Goal: Information Seeking & Learning: Learn about a topic

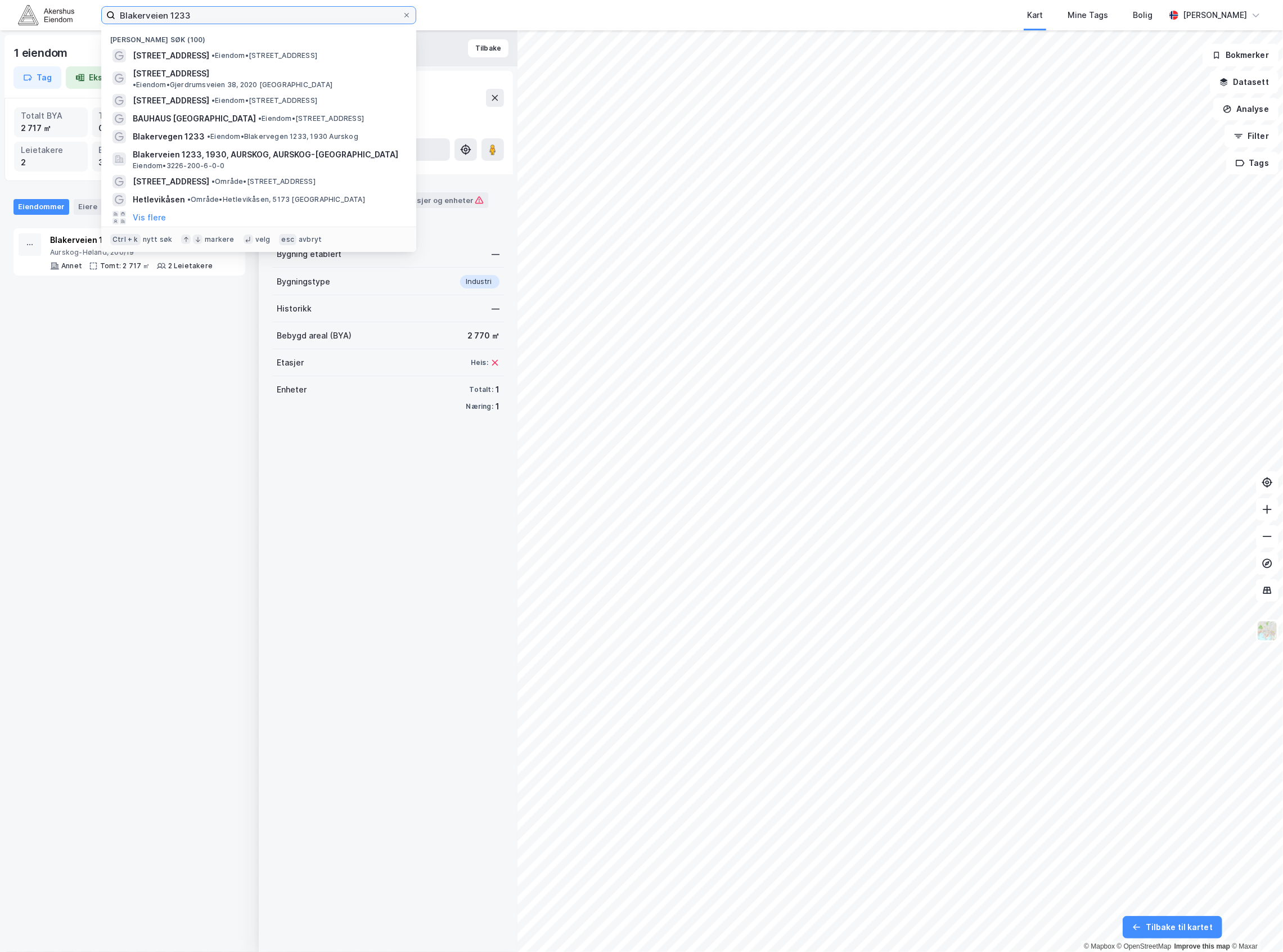
drag, startPoint x: 242, startPoint y: 20, endPoint x: -1, endPoint y: 1, distance: 243.7
click at [0, 1] on html "Blakerveien 1233 Nylige søk (100) Hellenvegen 2 • Eiendom • Hellenvegen 2, 2022…" at bounding box center [642, 476] width 1283 height 952
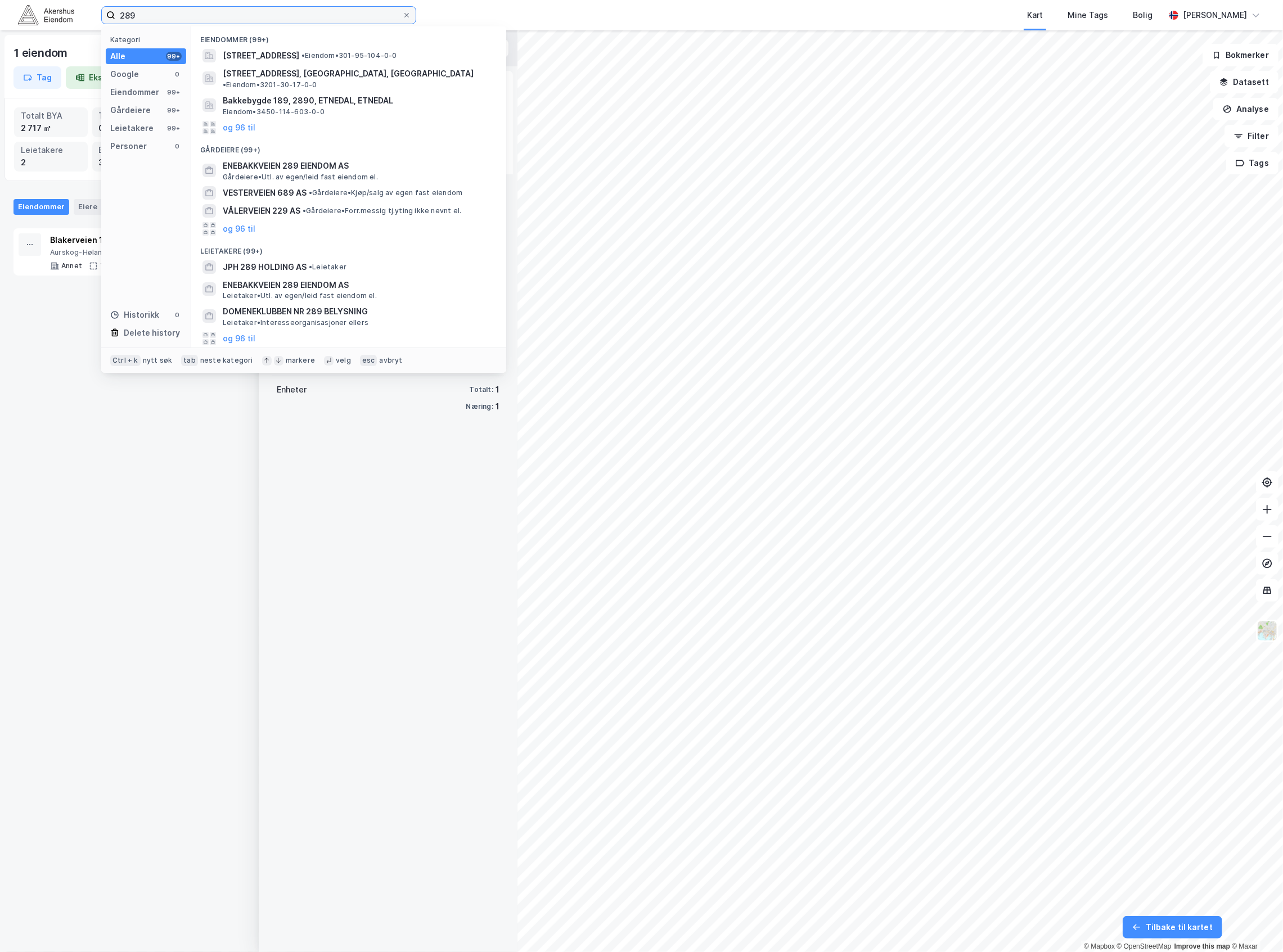
type input "289"
